Goal: Task Accomplishment & Management: Complete application form

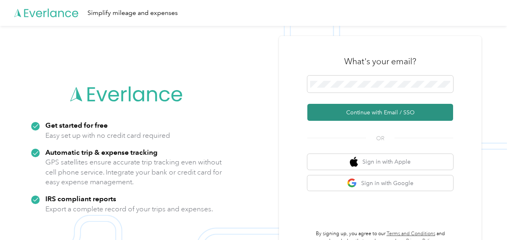
click at [361, 114] on button "Continue with Email / SSO" at bounding box center [380, 112] width 146 height 17
click at [376, 109] on button "Continue with Email / SSO" at bounding box center [380, 112] width 146 height 17
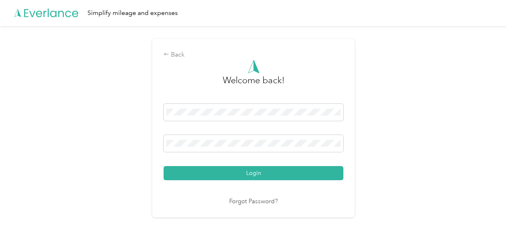
click at [258, 201] on link "Forgot Password?" at bounding box center [253, 201] width 49 height 9
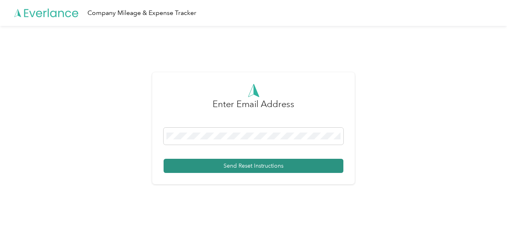
click at [228, 163] on button "Send Reset Instructions" at bounding box center [253, 166] width 180 height 14
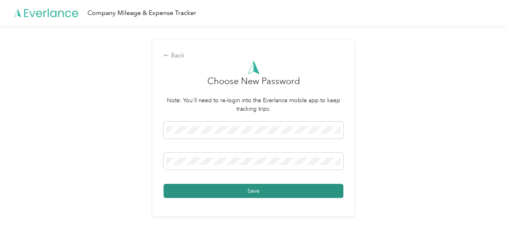
click at [211, 190] on button "Save" at bounding box center [253, 191] width 180 height 14
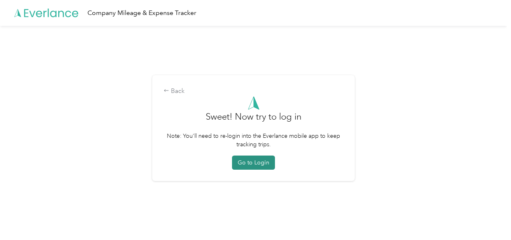
click at [252, 162] on button "Go to Login" at bounding box center [253, 163] width 43 height 14
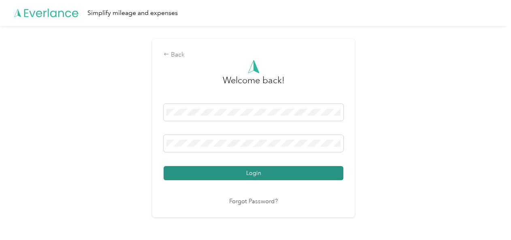
click at [237, 171] on button "Login" at bounding box center [253, 173] width 180 height 14
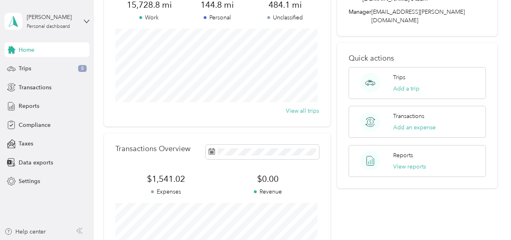
scroll to position [69, 0]
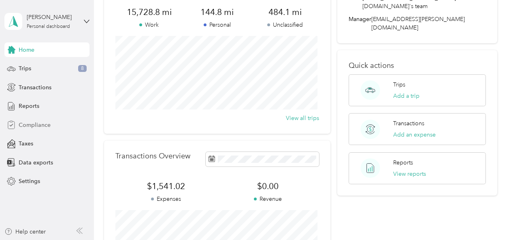
click at [27, 123] on span "Compliance" at bounding box center [35, 125] width 32 height 8
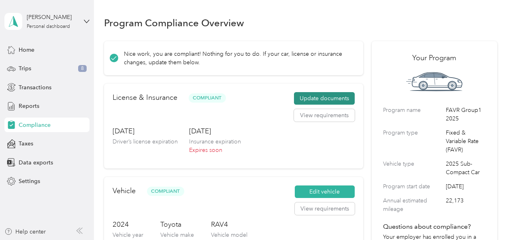
click at [318, 99] on button "Update documents" at bounding box center [324, 98] width 61 height 13
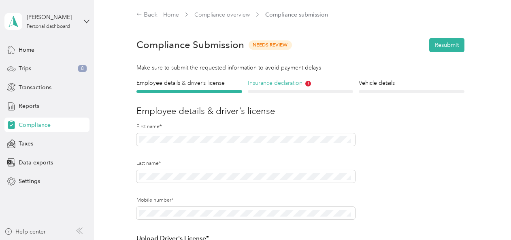
click at [269, 83] on h4 "Insurance declaration" at bounding box center [300, 83] width 105 height 8
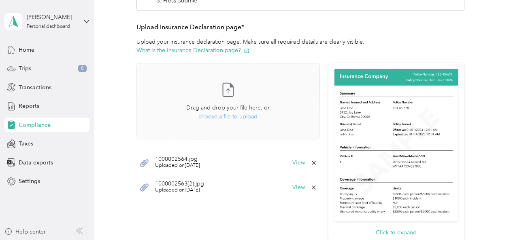
scroll to position [194, 0]
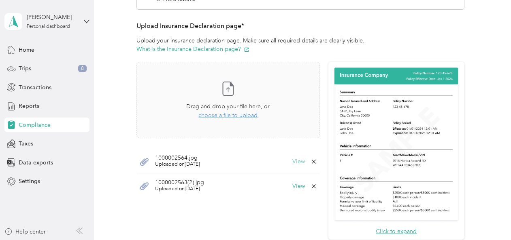
click at [295, 162] on button "View" at bounding box center [298, 162] width 13 height 6
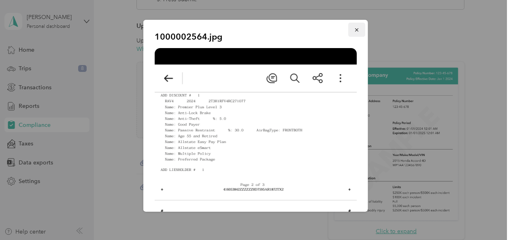
click at [354, 28] on icon "button" at bounding box center [357, 30] width 6 height 6
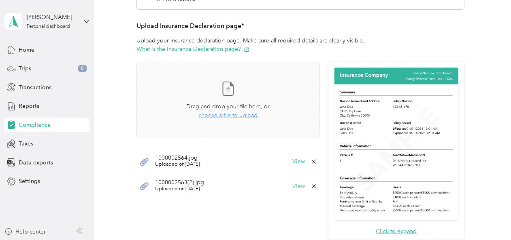
click at [296, 185] on button "View" at bounding box center [298, 187] width 13 height 6
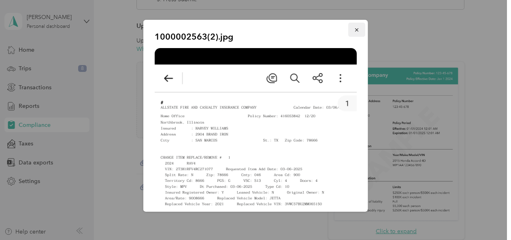
click at [354, 29] on icon "button" at bounding box center [357, 30] width 6 height 6
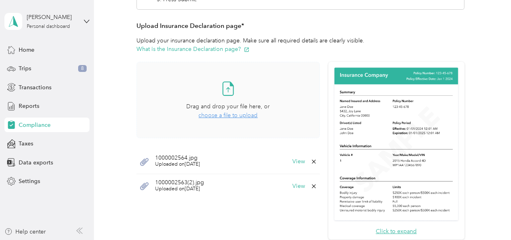
click at [227, 117] on span "choose a file to upload" at bounding box center [227, 115] width 59 height 7
click at [240, 117] on span "choose a file to upload" at bounding box center [227, 115] width 59 height 7
click at [222, 115] on span "choose a file to upload" at bounding box center [227, 115] width 59 height 7
click at [298, 161] on button "View" at bounding box center [298, 162] width 13 height 6
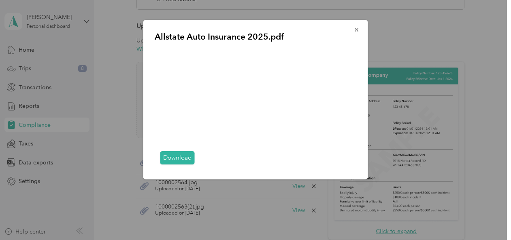
click at [174, 159] on link "Download" at bounding box center [177, 157] width 34 height 13
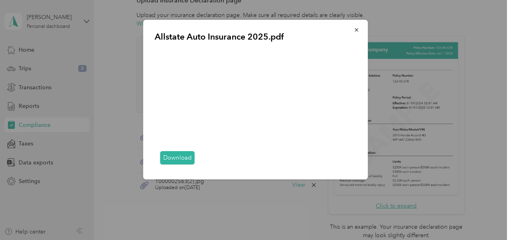
scroll to position [168, 0]
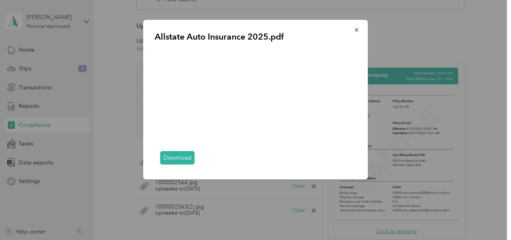
click at [478, 32] on div "Allstate Auto Insurance 2025.pdf Download" at bounding box center [367, 101] width 225 height 162
click at [358, 31] on icon "button" at bounding box center [357, 30] width 6 height 6
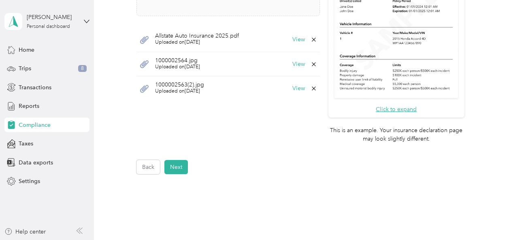
scroll to position [291, 0]
click at [172, 166] on button "Next" at bounding box center [175, 166] width 23 height 14
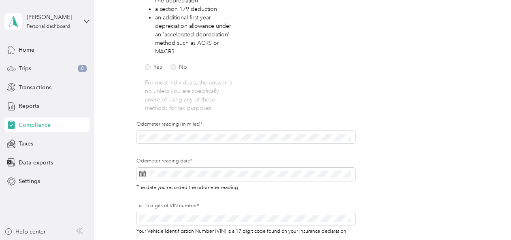
scroll to position [195, 0]
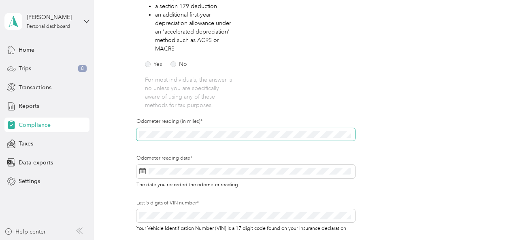
click at [118, 130] on div "Employee details & driver’s license License Insurance declaration Insurance Veh…" at bounding box center [300, 74] width 393 height 380
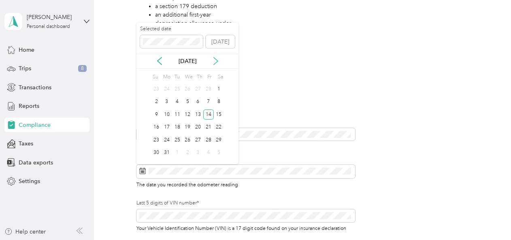
click at [217, 59] on icon at bounding box center [216, 61] width 8 height 8
click at [216, 59] on icon at bounding box center [216, 61] width 8 height 8
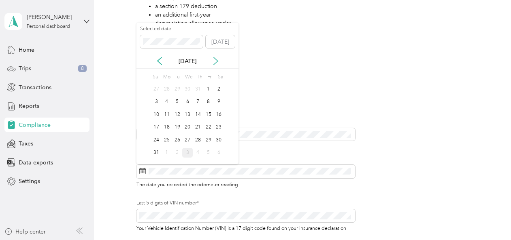
click at [216, 59] on icon at bounding box center [216, 61] width 8 height 8
click at [187, 88] on div "3" at bounding box center [187, 89] width 11 height 10
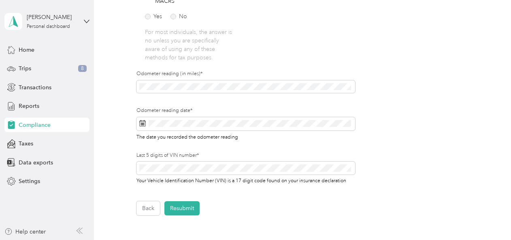
scroll to position [242, 0]
click at [185, 208] on button "Resubmit" at bounding box center [181, 209] width 35 height 14
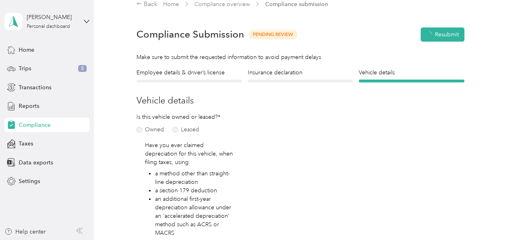
scroll to position [10, 0]
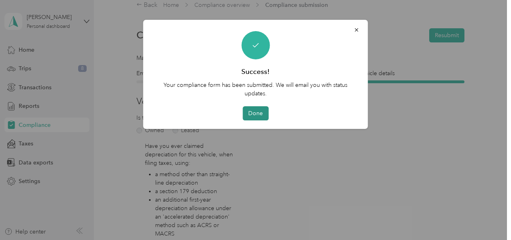
click at [259, 115] on button "Done" at bounding box center [255, 113] width 26 height 14
